Goal: Information Seeking & Learning: Check status

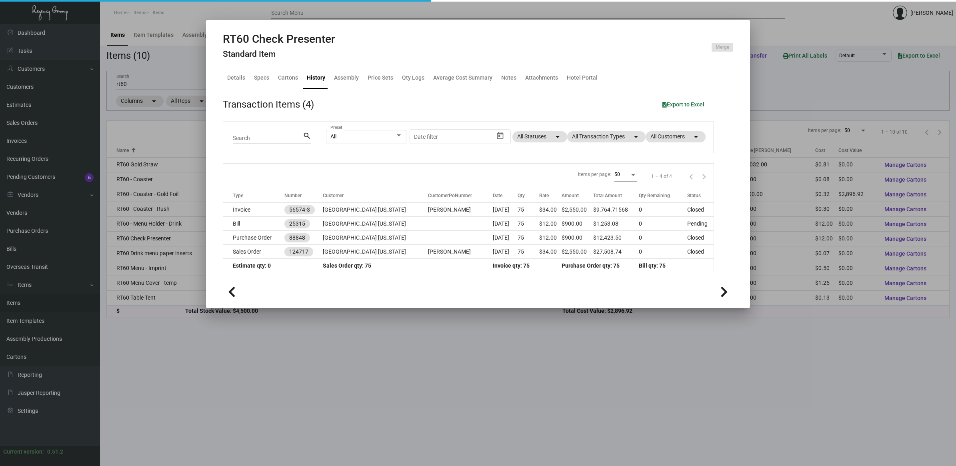
click at [20, 239] on div at bounding box center [478, 233] width 956 height 466
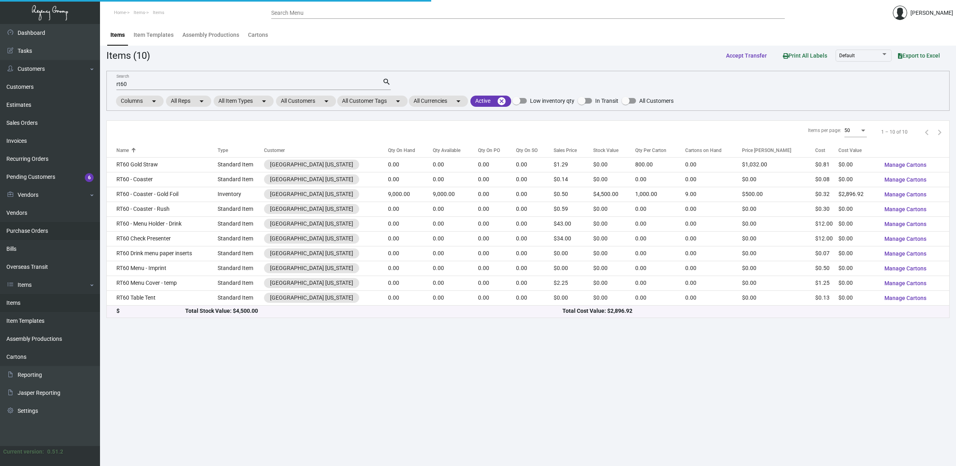
click at [23, 233] on link "Purchase Orders" at bounding box center [50, 231] width 100 height 18
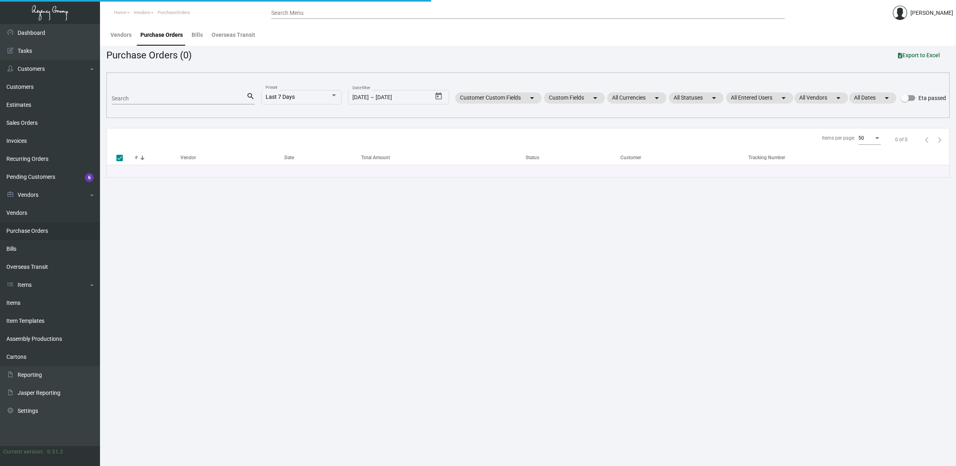
click at [138, 99] on input "Search" at bounding box center [179, 99] width 135 height 6
type input "farn"
type input "farna"
checkbox input "false"
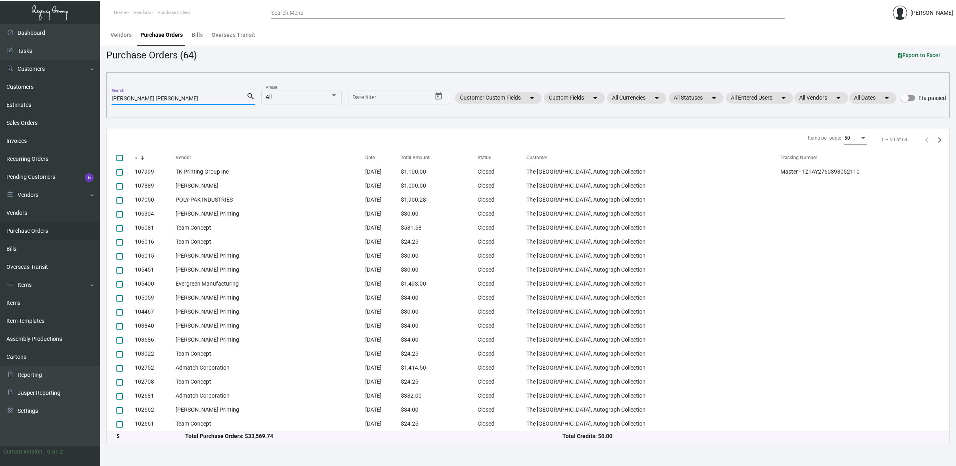
type input "[PERSON_NAME]"
checkbox input "true"
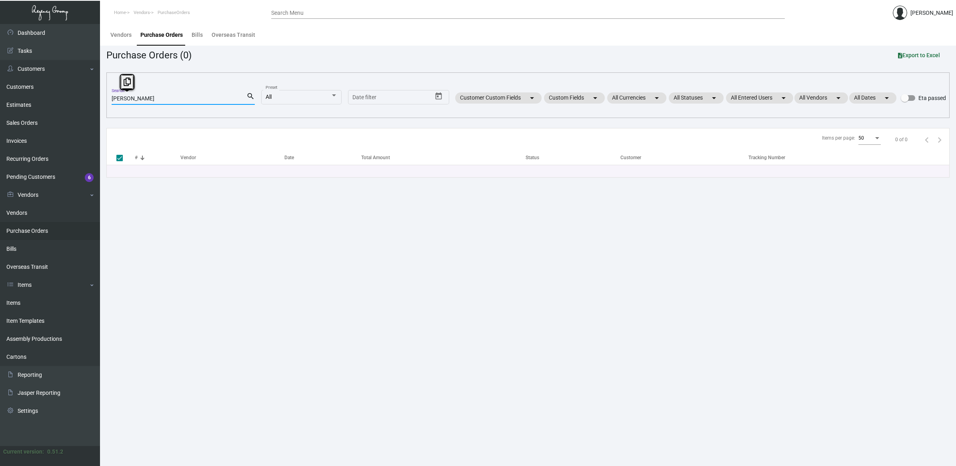
drag, startPoint x: 151, startPoint y: 97, endPoint x: -29, endPoint y: 96, distance: 180.4
click at [0, 96] on html "Home Vendors PurchaseOrders Search Menu [PERSON_NAME] Dashboard Dashboard Tasks…" at bounding box center [478, 233] width 956 height 466
type input "farnam"
checkbox input "false"
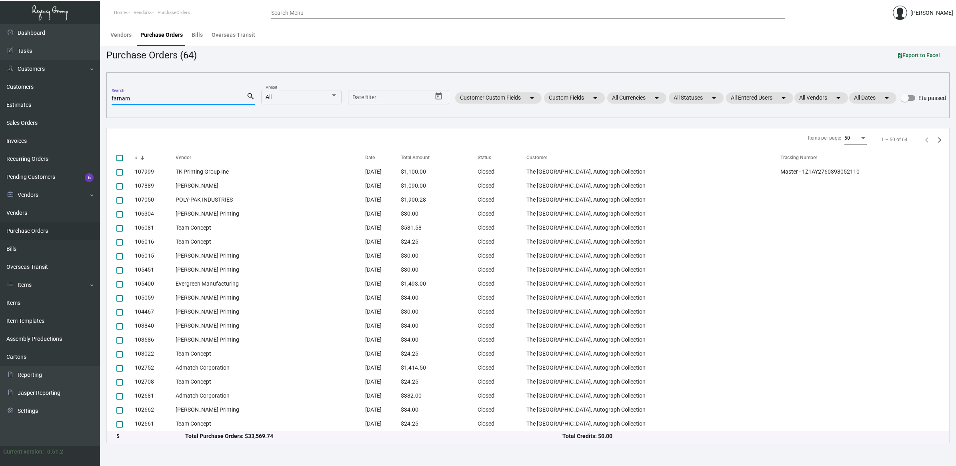
type input "farnam"
click at [758, 91] on div "All Entered Users arrow_drop_down" at bounding box center [760, 98] width 70 height 14
click at [758, 96] on mat-chip "All Entered Users arrow_drop_down" at bounding box center [759, 97] width 67 height 11
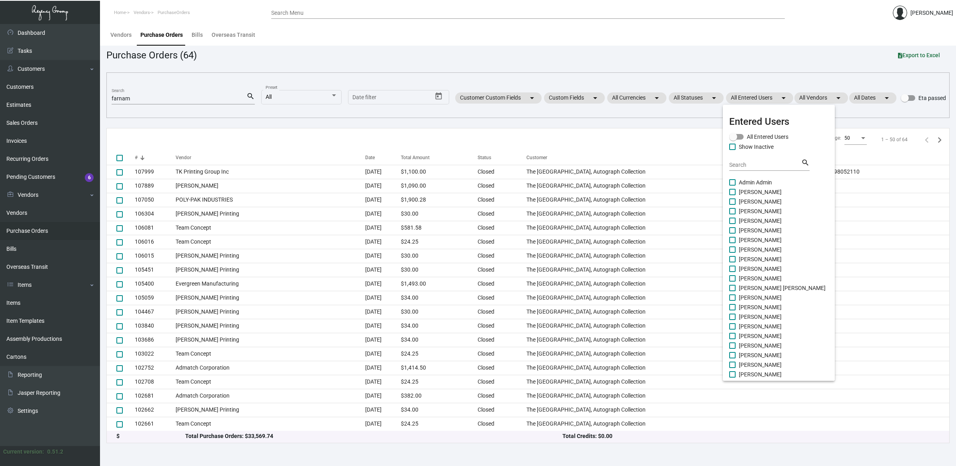
click at [760, 307] on span "[PERSON_NAME]" at bounding box center [760, 307] width 43 height 10
click at [732, 310] on input "[PERSON_NAME]" at bounding box center [732, 310] width 0 height 0
checkbox input "true"
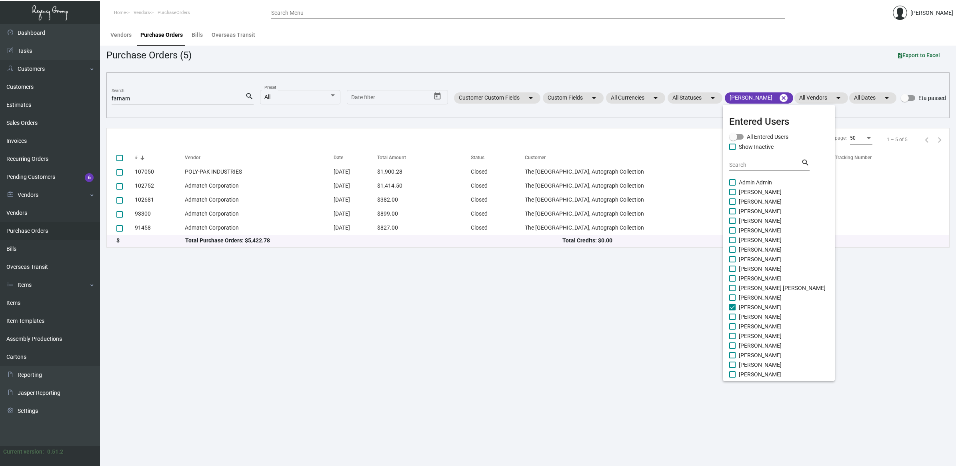
click at [642, 20] on div at bounding box center [478, 233] width 956 height 466
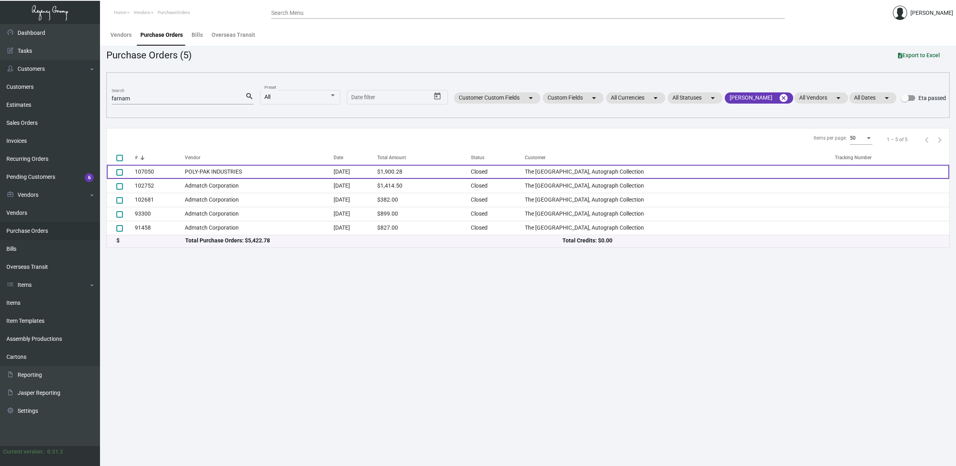
click at [227, 175] on td "POLY-PAK INDUSTRIES" at bounding box center [259, 172] width 149 height 14
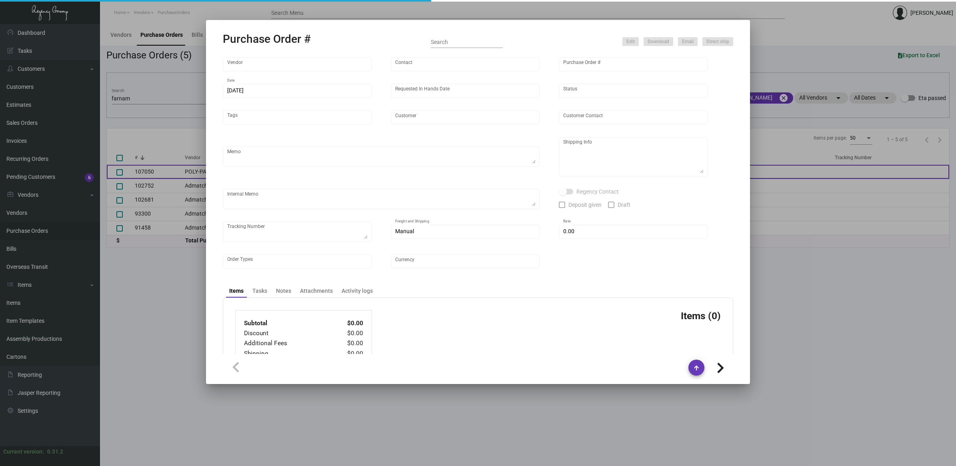
type input "POLY-PAK INDUSTRIES"
type input "[PERSON_NAME]"
type input "107050"
type input "[DATE]"
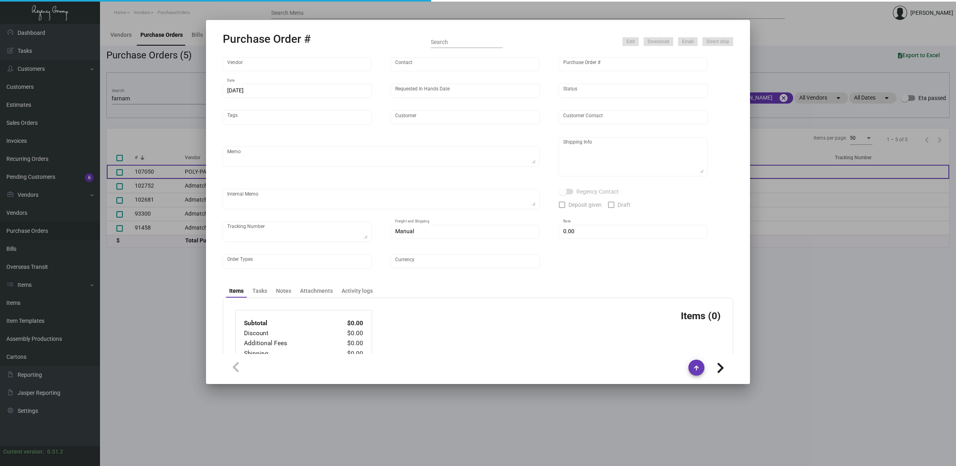
type input "The [GEOGRAPHIC_DATA], Autograph Collection"
type input "[PERSON_NAME]"
type textarea "Please pack 600/ctn.When ready to ship, contact: [EMAIL_ADDRESS][DOMAIN_NAME] f…"
type textarea "[PERSON_NAME] The [PERSON_NAME][GEOGRAPHIC_DATA] [STREET_ADDRESS]"
type input "$ 314.28"
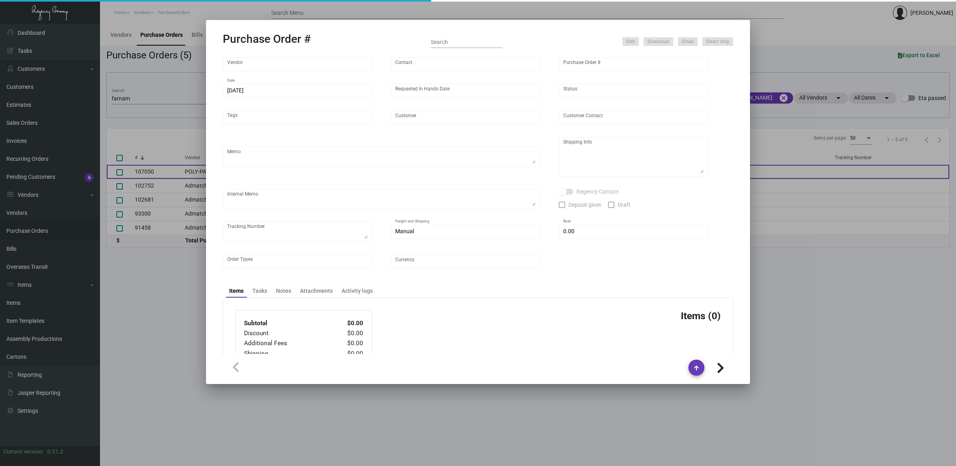
type input "United States Dollar $"
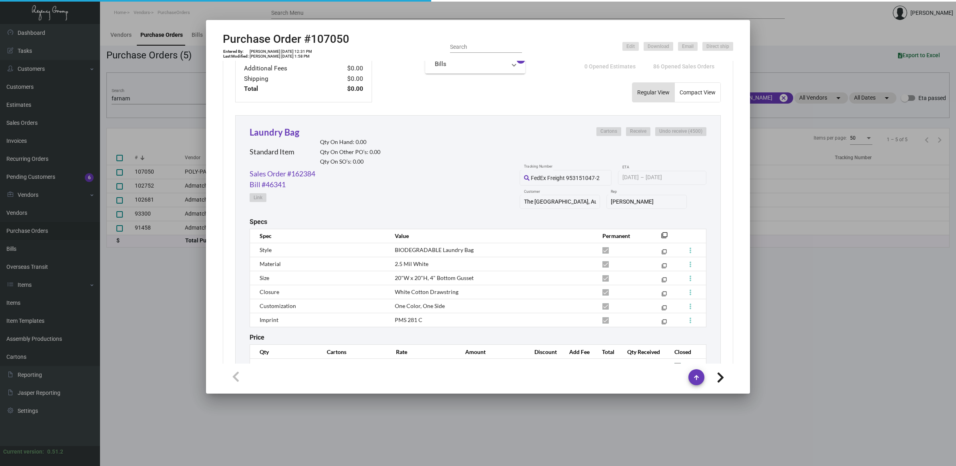
scroll to position [354, 0]
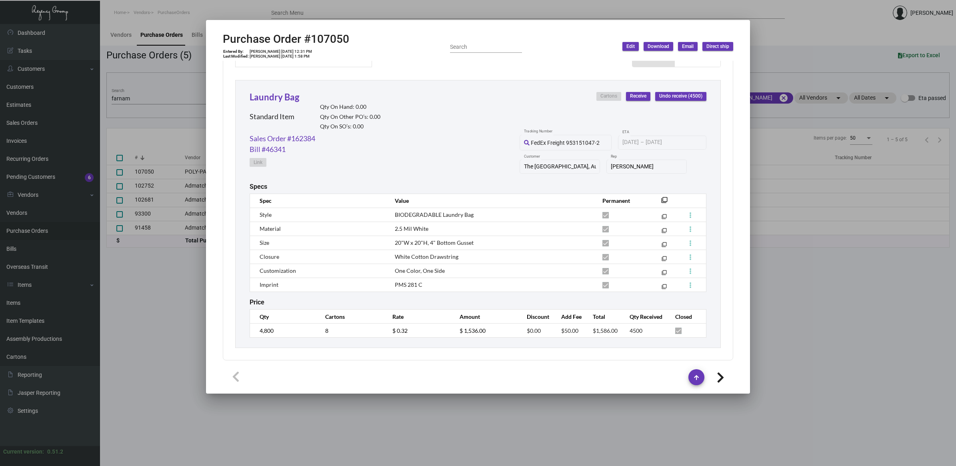
click at [141, 94] on div at bounding box center [478, 233] width 956 height 466
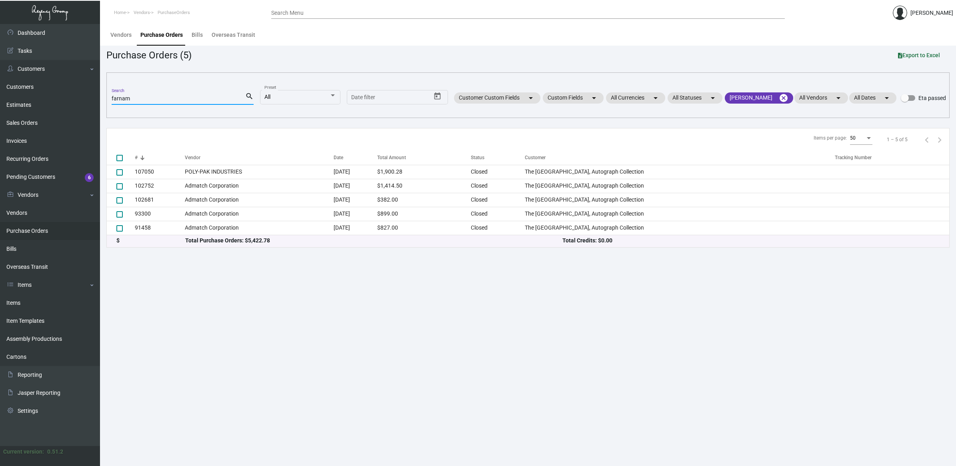
click at [143, 98] on input "farnam" at bounding box center [179, 99] width 134 height 6
click at [27, 301] on link "Items" at bounding box center [50, 303] width 100 height 18
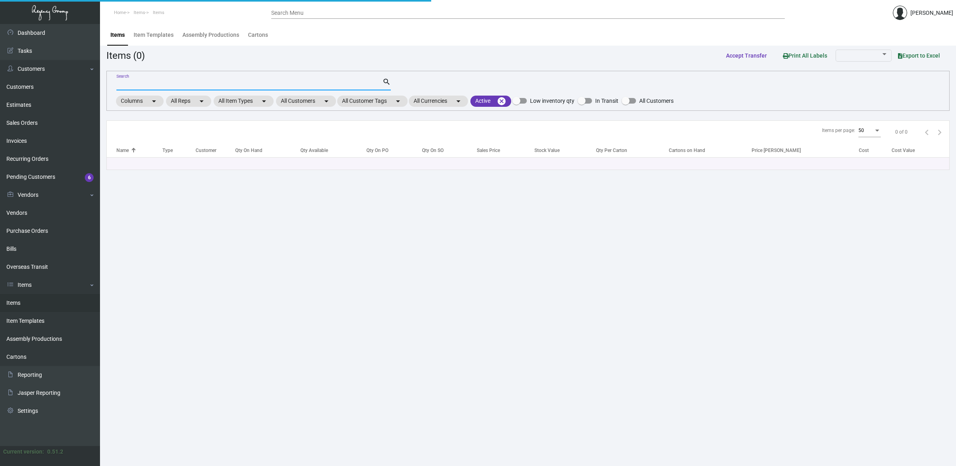
click at [146, 86] on input "Search" at bounding box center [249, 84] width 266 height 6
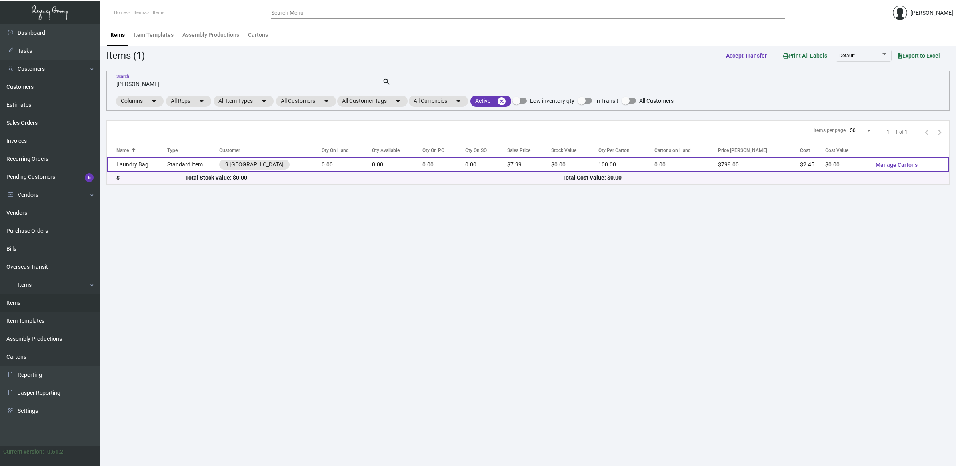
type input "[PERSON_NAME]"
click at [149, 163] on td "Laundry Bag" at bounding box center [137, 164] width 60 height 15
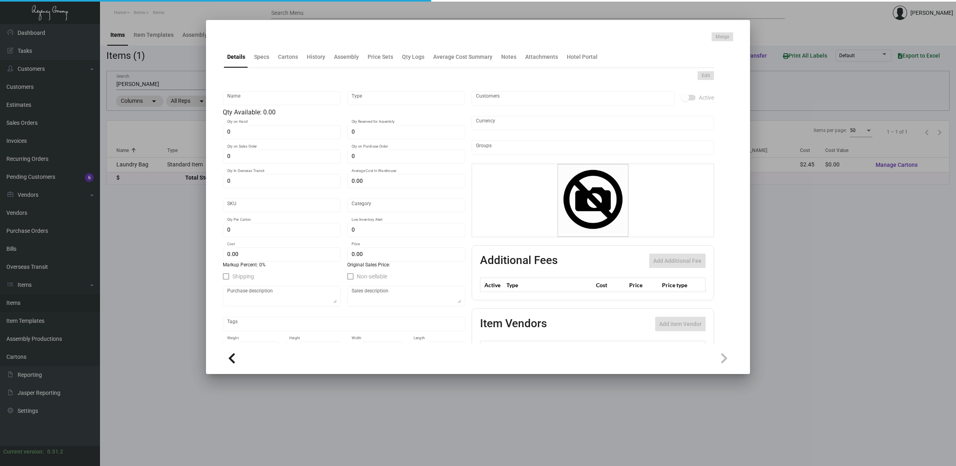
type input "Laundry Bag"
type input "Standard Item"
type input "$ 2.60"
type input "Overseas"
type input "100"
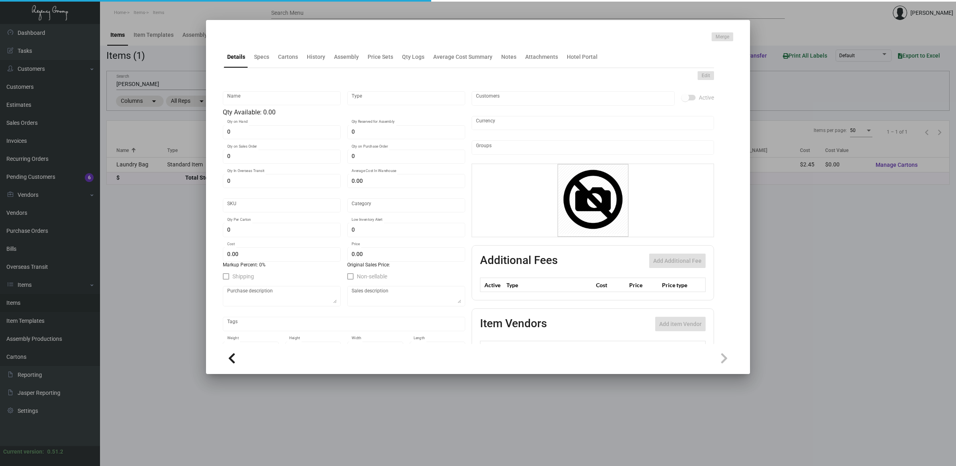
type input "$ 2.45"
type input "$ 7.99"
checkbox input "true"
type input "United States Dollar $"
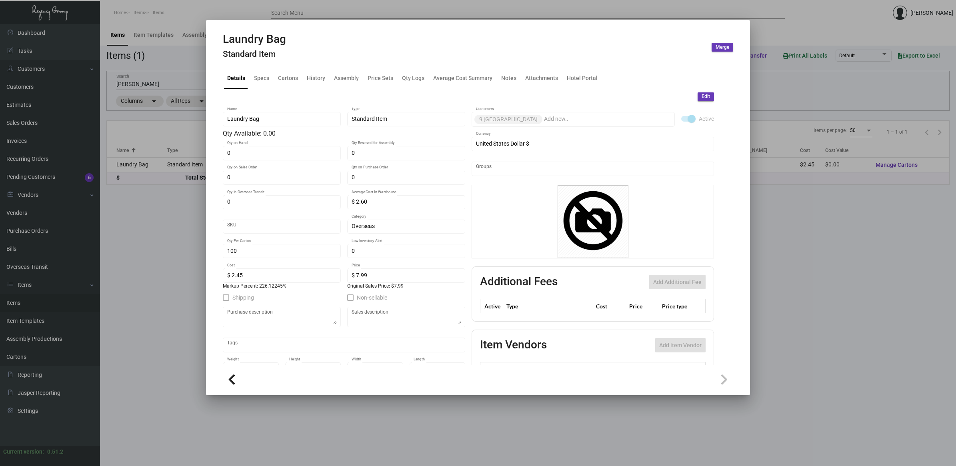
click at [321, 66] on mat-tab-group "Details Specs Cartons History Assembly Price Sets Qty Logs Average Cost Summary…" at bounding box center [468, 213] width 510 height 303
click at [318, 77] on div "History" at bounding box center [316, 78] width 18 height 8
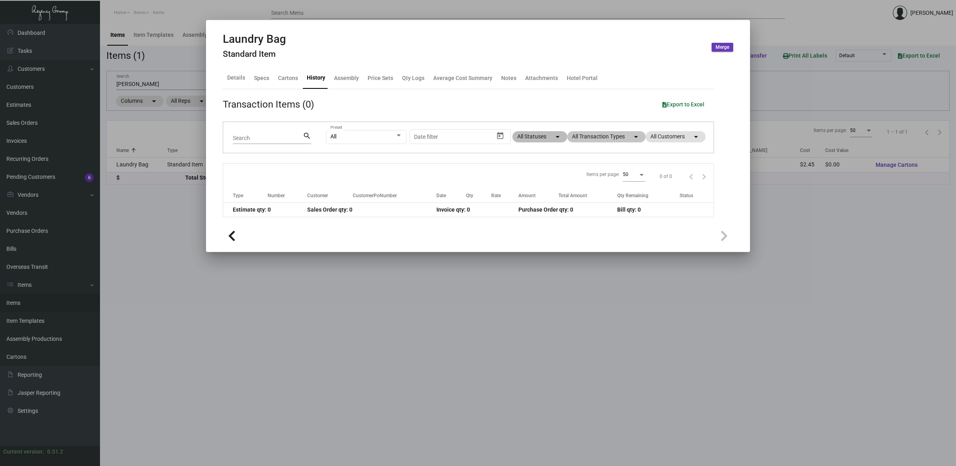
click at [553, 138] on mat-icon "arrow_drop_down" at bounding box center [558, 137] width 10 height 10
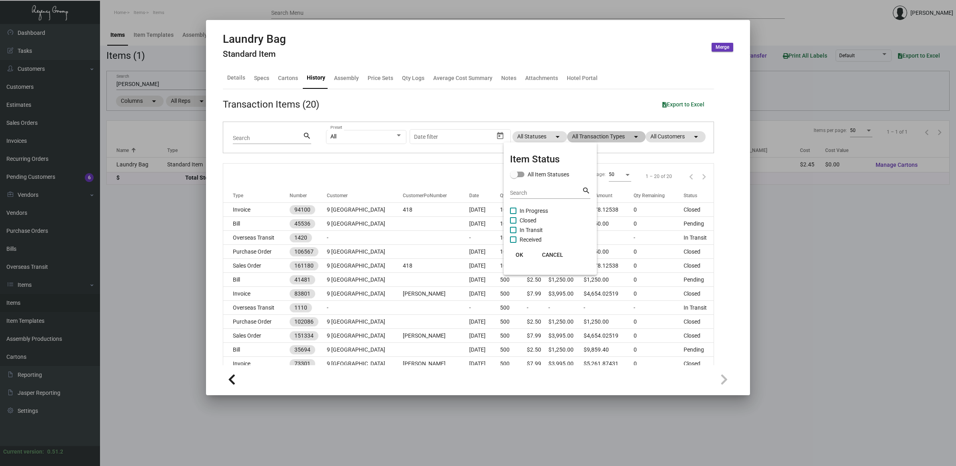
click at [613, 130] on div at bounding box center [478, 233] width 956 height 466
click at [611, 134] on mat-chip "All Transaction Types arrow_drop_down" at bounding box center [606, 136] width 78 height 11
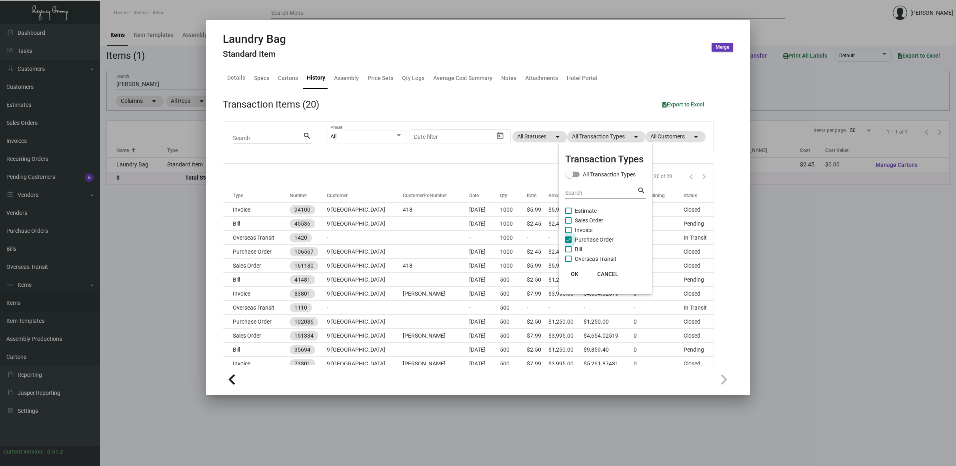
click at [594, 242] on span "Purchase Order" at bounding box center [594, 240] width 39 height 10
click at [568, 243] on input "Purchase Order" at bounding box center [568, 243] width 0 height 0
click at [601, 235] on span "Purchase Order" at bounding box center [594, 240] width 39 height 10
click at [568, 243] on input "Purchase Order" at bounding box center [568, 243] width 0 height 0
checkbox input "true"
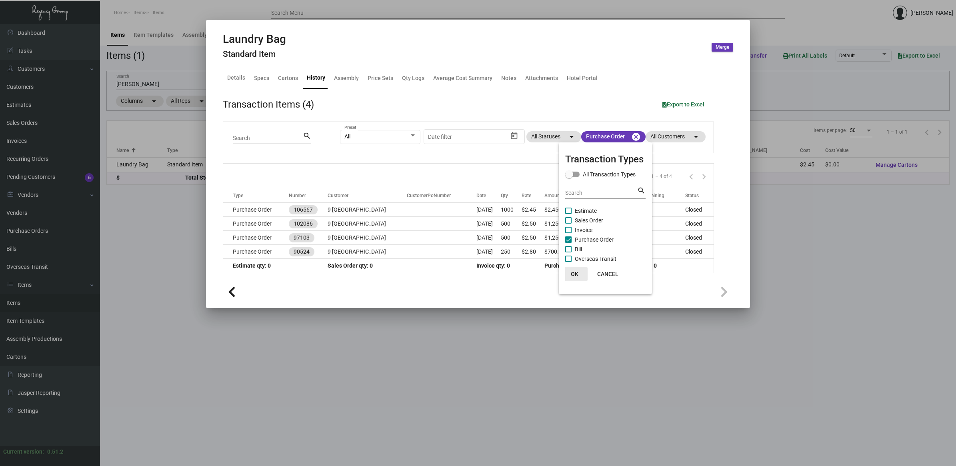
click at [580, 269] on button "OK" at bounding box center [575, 274] width 26 height 14
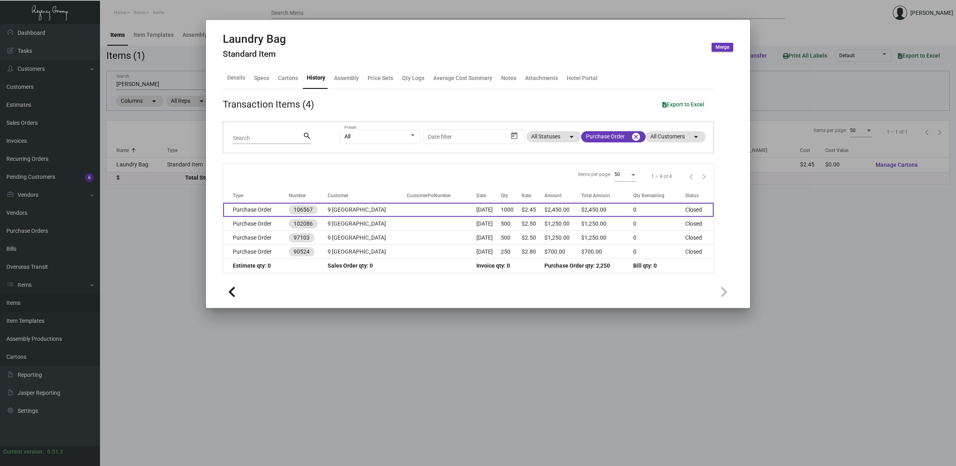
click at [538, 205] on td "$2.45" at bounding box center [533, 210] width 23 height 14
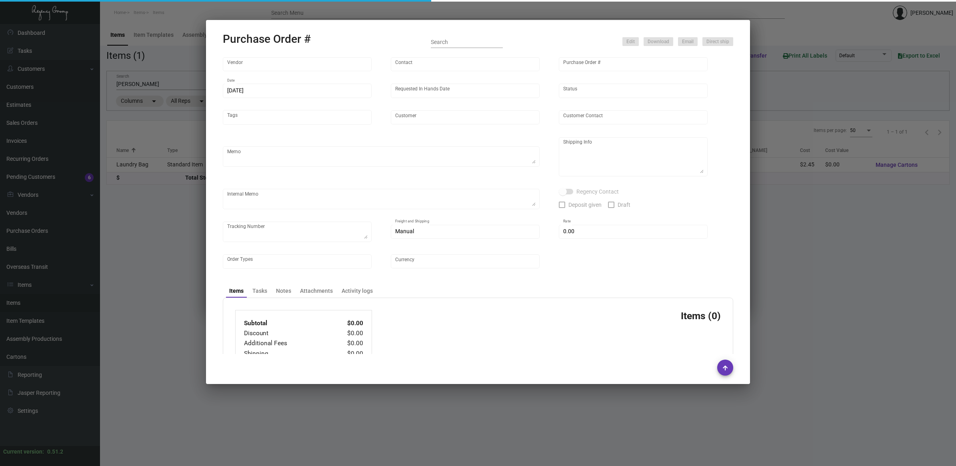
type input "Hangzhou [PERSON_NAME] Leisure Product Co. LTD"
type input "[PERSON_NAME]"
type input "106567"
type input "[DATE]"
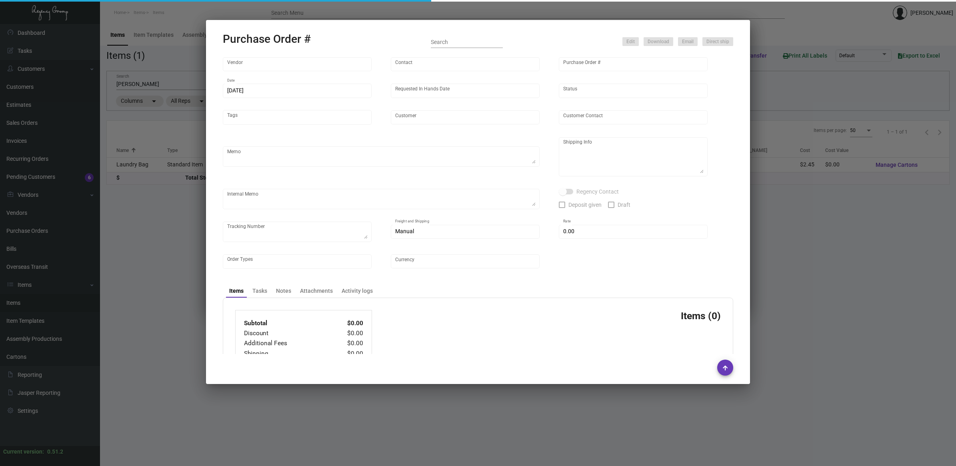
type input "9 [GEOGRAPHIC_DATA]"
type textarea "Please ship by boat to our NJ warehouse."
type textarea "Regency Group NJ - [PERSON_NAME] [STREET_ADDRESS]"
checkbox input "true"
type input "$ 0.00"
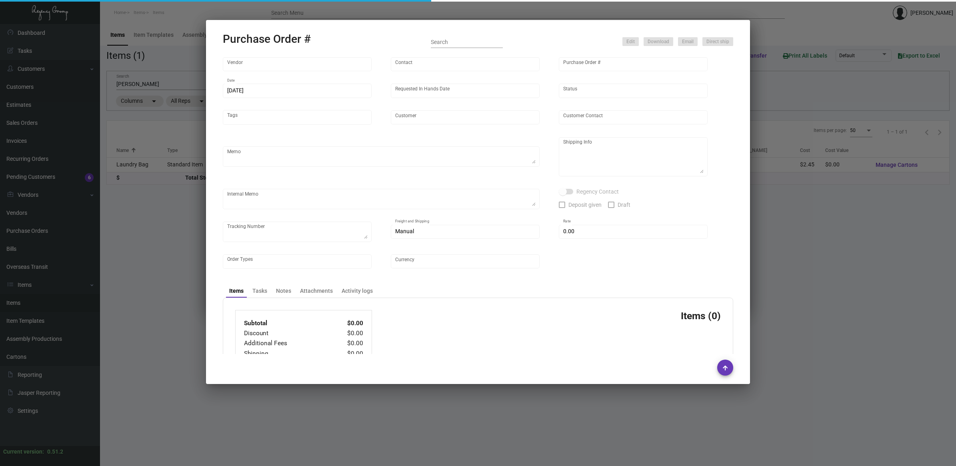
type input "United States Dollar $"
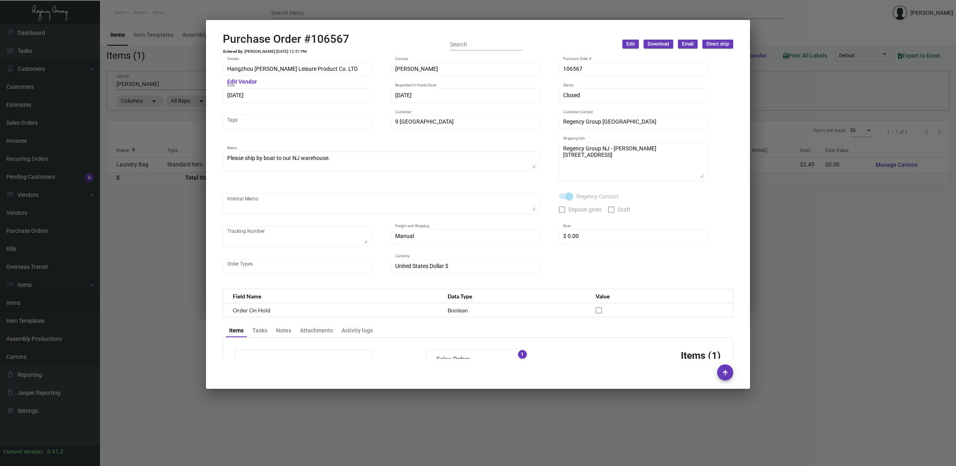
click at [132, 128] on div at bounding box center [478, 233] width 956 height 466
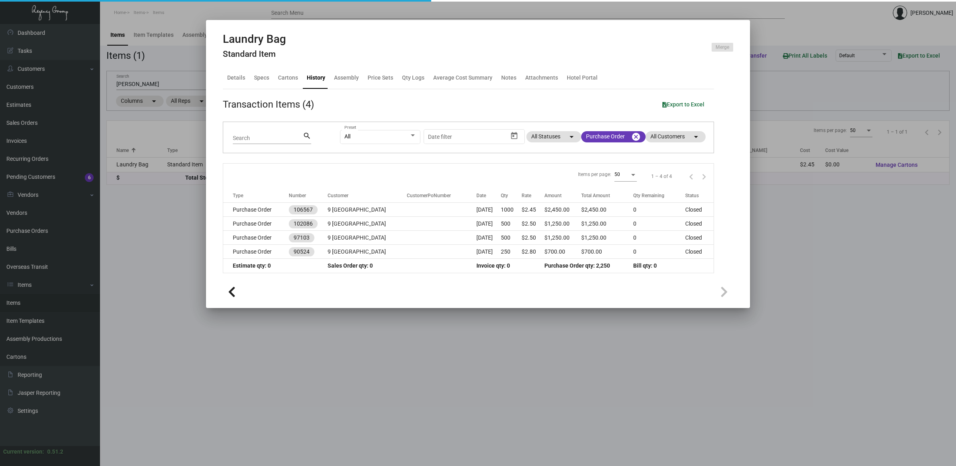
click at [53, 234] on div at bounding box center [478, 233] width 956 height 466
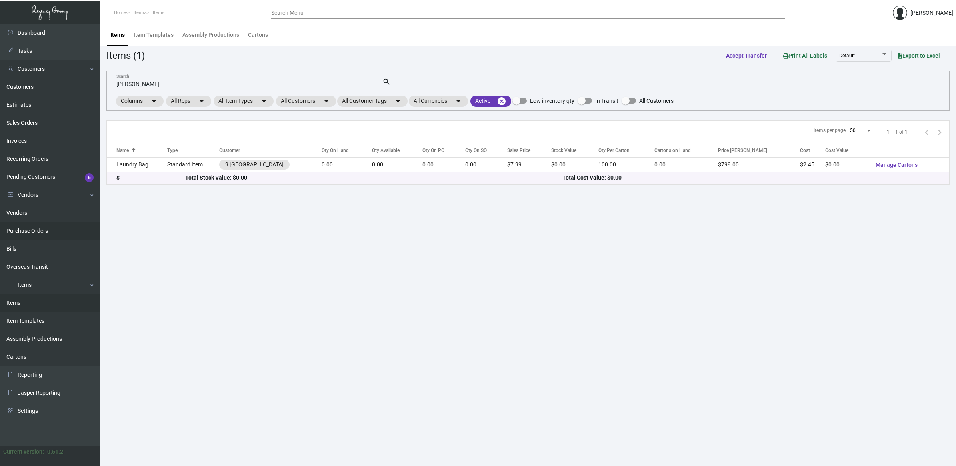
click at [21, 232] on link "Purchase Orders" at bounding box center [50, 231] width 100 height 18
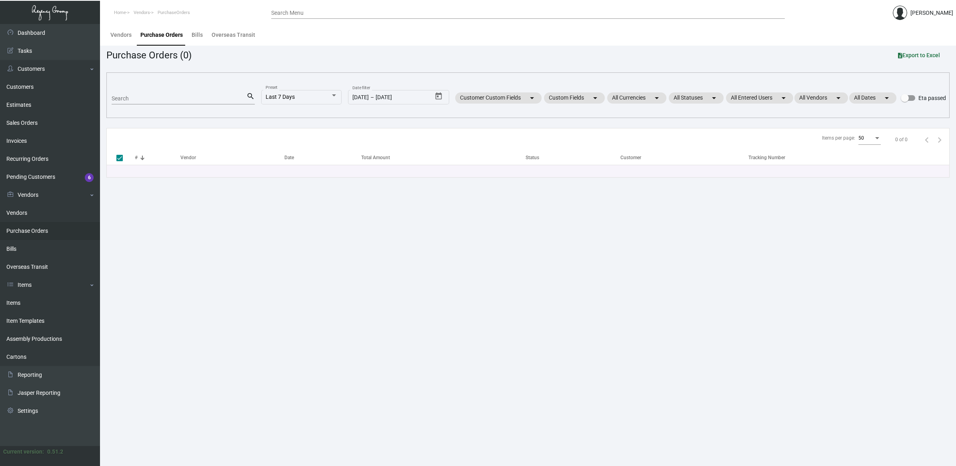
click at [140, 98] on input "Search" at bounding box center [179, 99] width 135 height 6
paste input "106038"
type input "106038"
checkbox input "false"
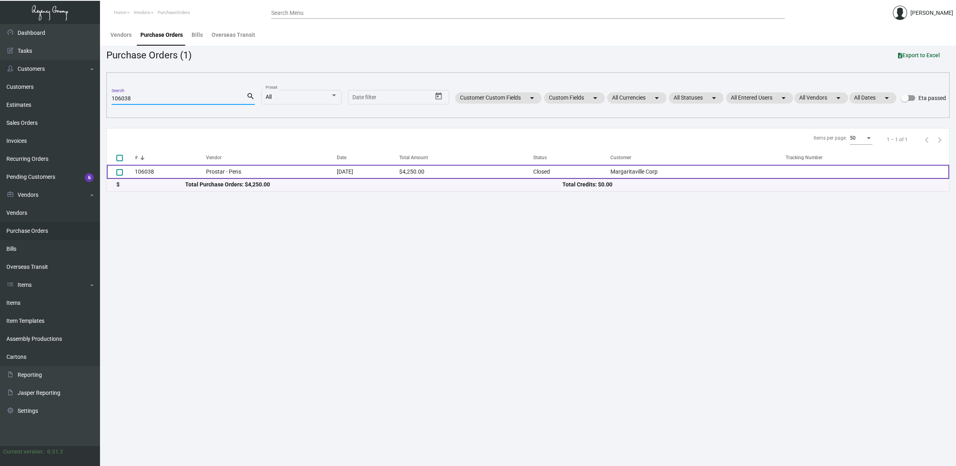
type input "106038"
click at [206, 168] on td "Prostar - Pens" at bounding box center [271, 172] width 131 height 14
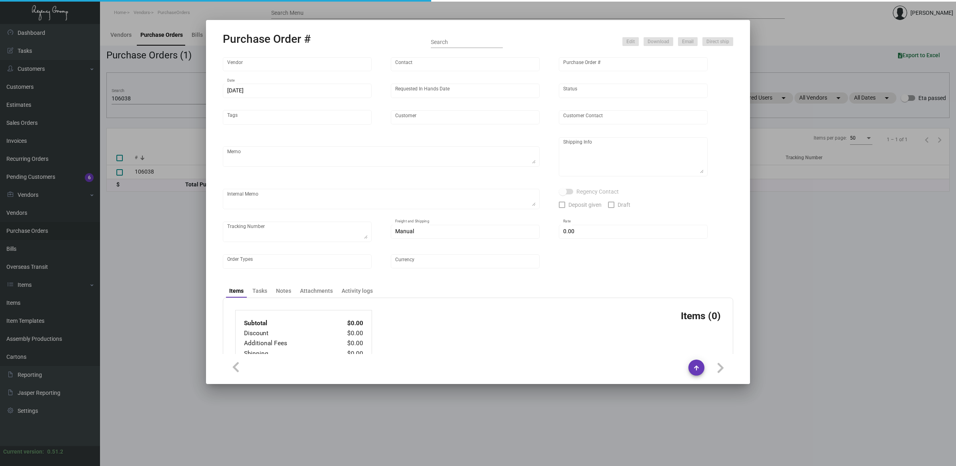
type input "Prostar - Pens"
type input "[PERSON_NAME]"
type input "106038"
type input "[DATE]"
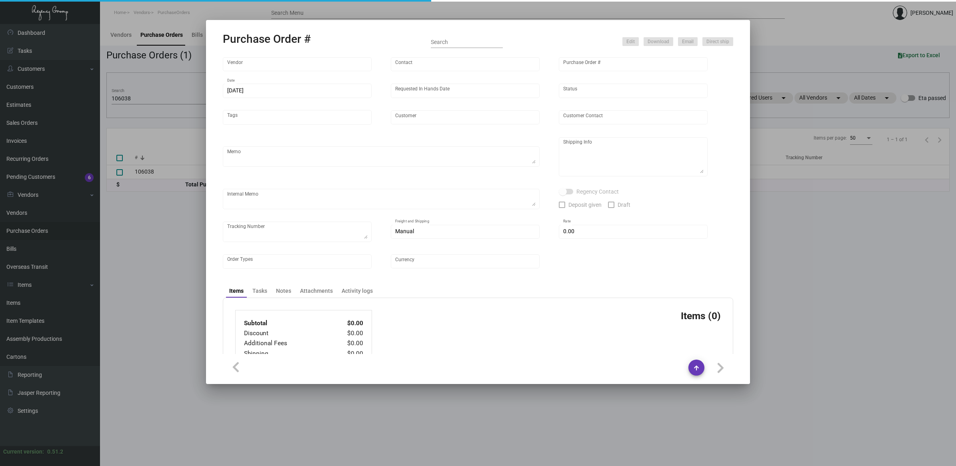
type input "Margaritaville Corp"
type textarea "Please ship by boat to our NJ warehouse."
type textarea "Regency Group NJ - [PERSON_NAME] [STREET_ADDRESS]"
checkbox input "true"
type input "$ 0.00"
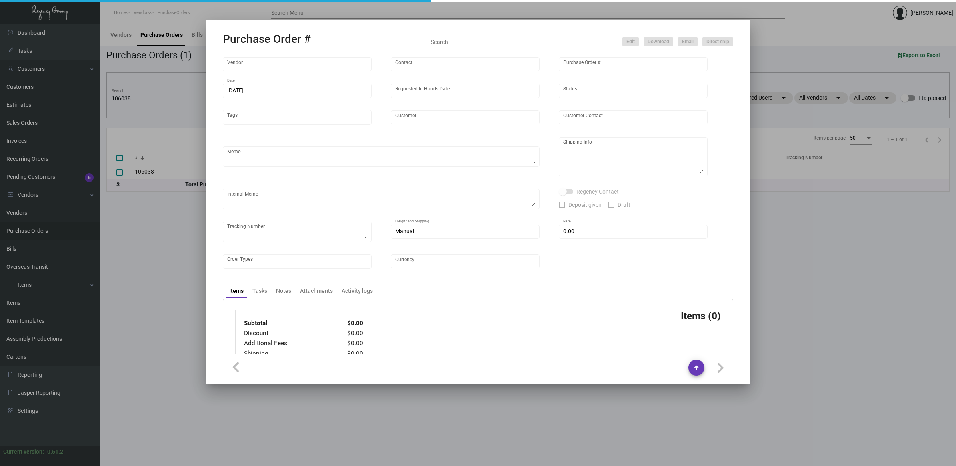
type input "United States Dollar $"
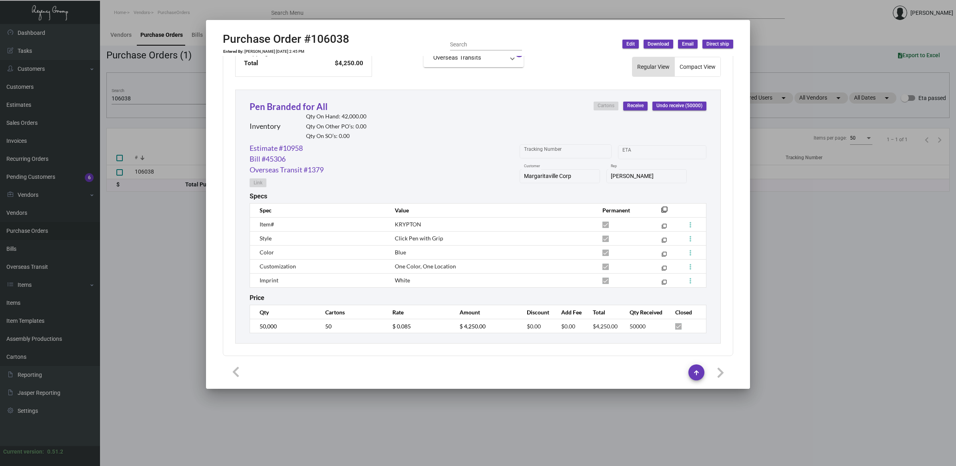
scroll to position [340, 0]
click at [175, 96] on div at bounding box center [478, 233] width 956 height 466
